Goal: Book appointment/travel/reservation

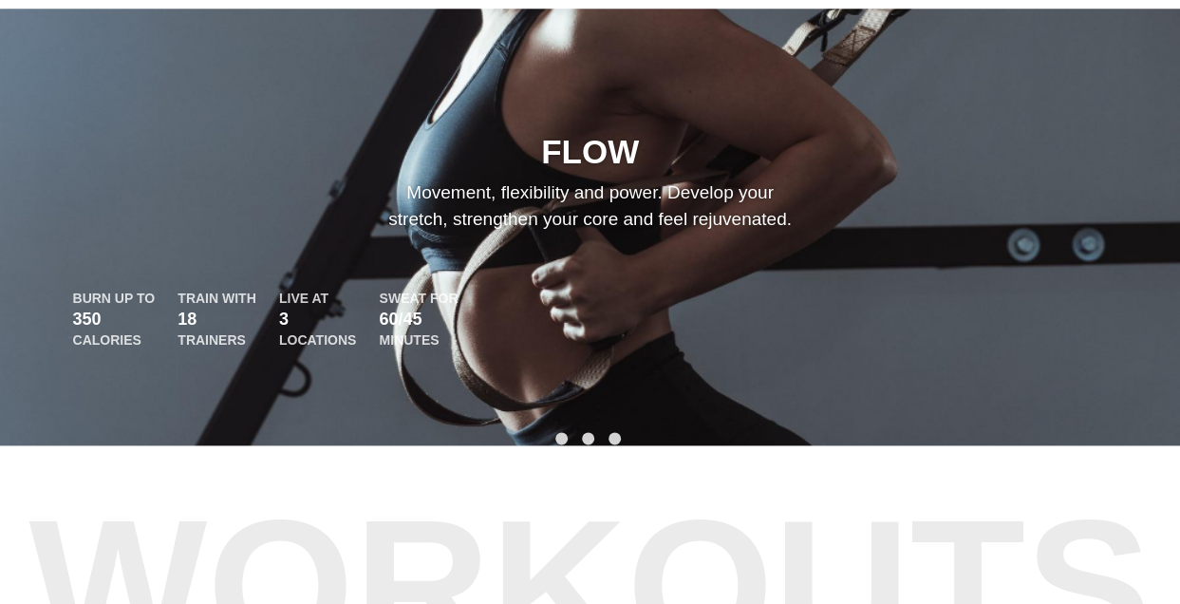
scroll to position [949, 0]
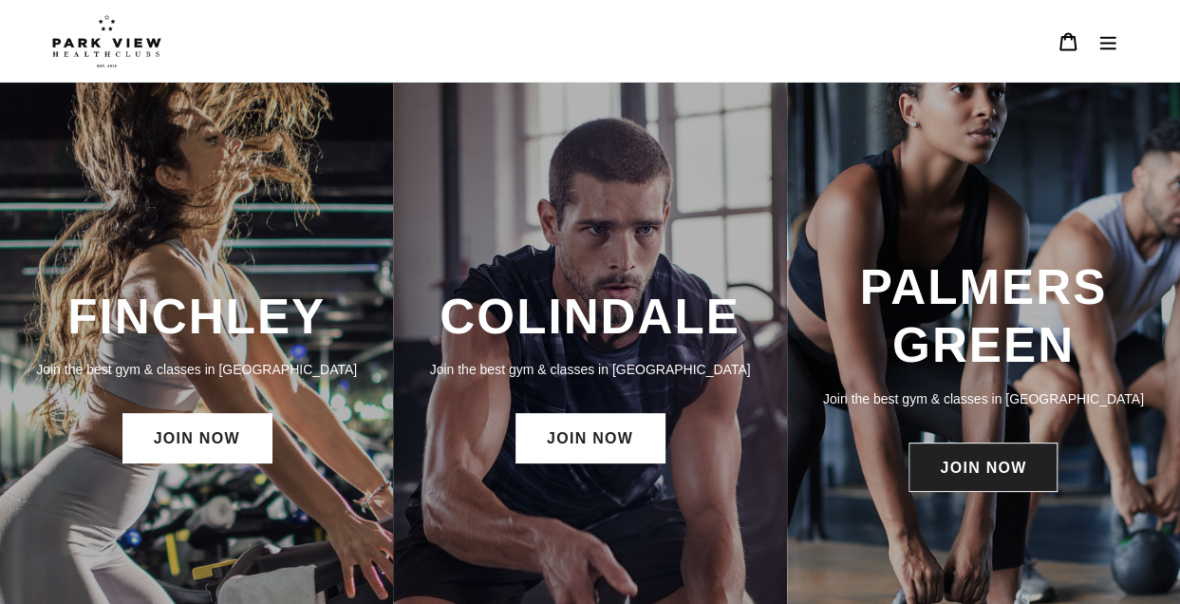
click at [1015, 468] on link "JOIN NOW" at bounding box center [982, 466] width 149 height 49
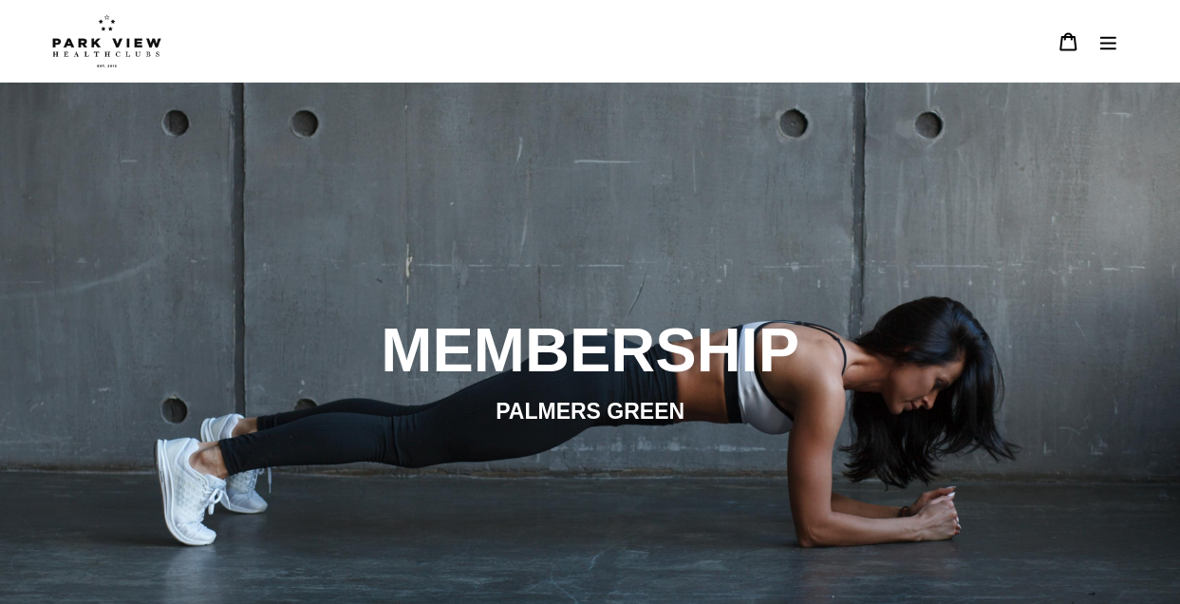
click at [1113, 40] on icon "Menu" at bounding box center [1107, 41] width 19 height 19
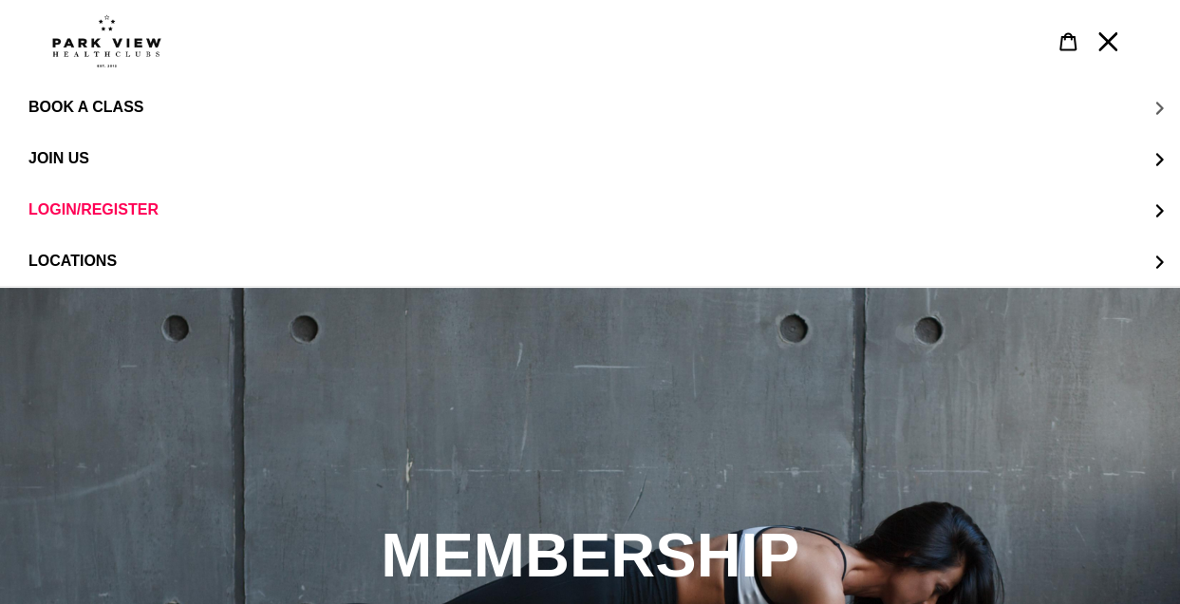
click at [156, 104] on button "BOOK A CLASS" at bounding box center [590, 107] width 1180 height 51
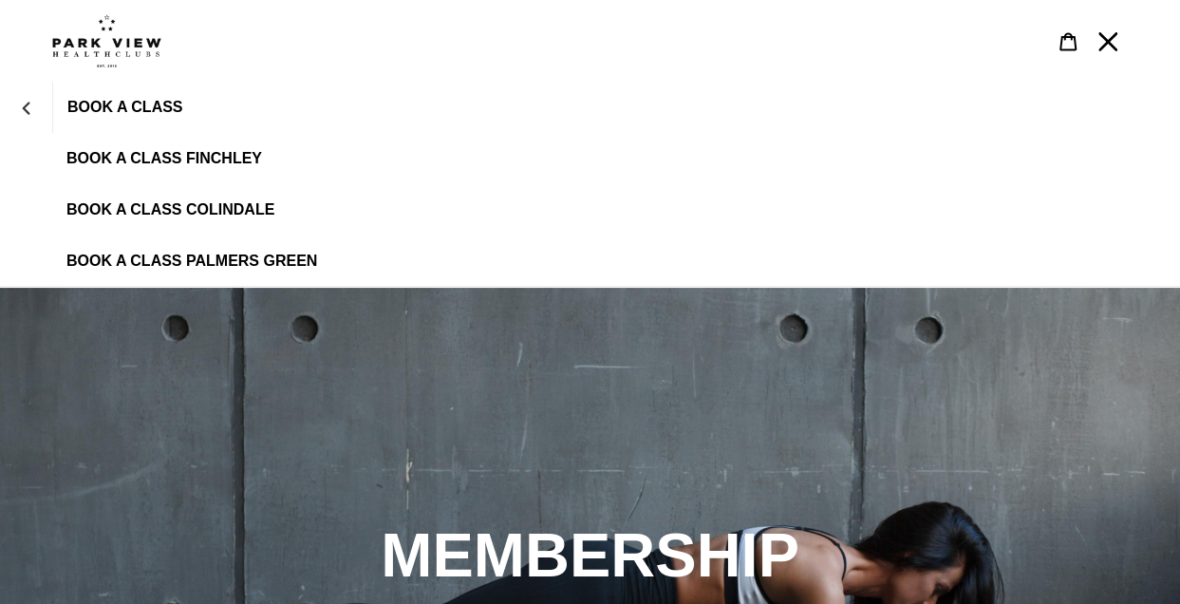
click at [199, 265] on span "BOOK A CLASS PALMERS GREEN" at bounding box center [191, 260] width 251 height 17
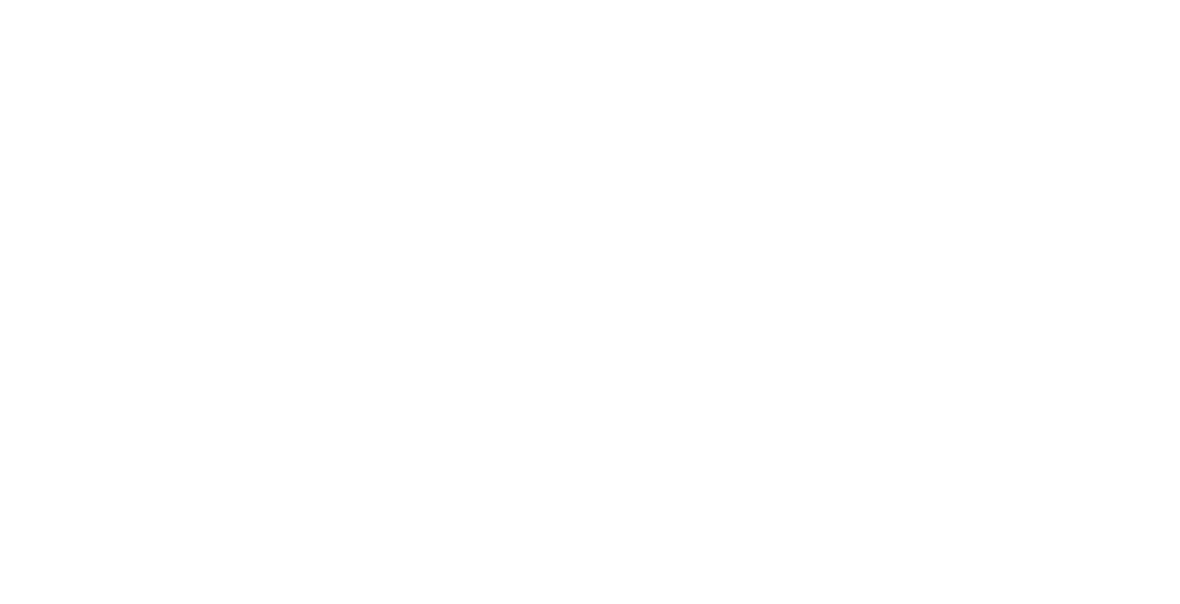
scroll to position [803, 0]
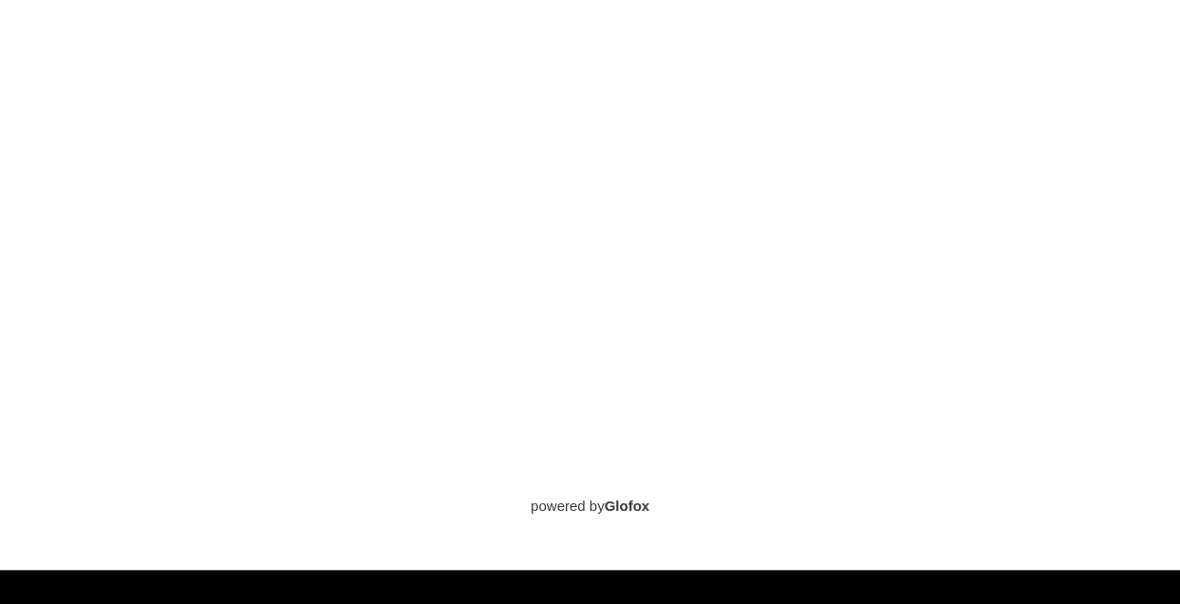
click at [0, 301] on div "Login to book powered by Glofox" at bounding box center [590, 200] width 1180 height 634
